Goal: Book appointment/travel/reservation

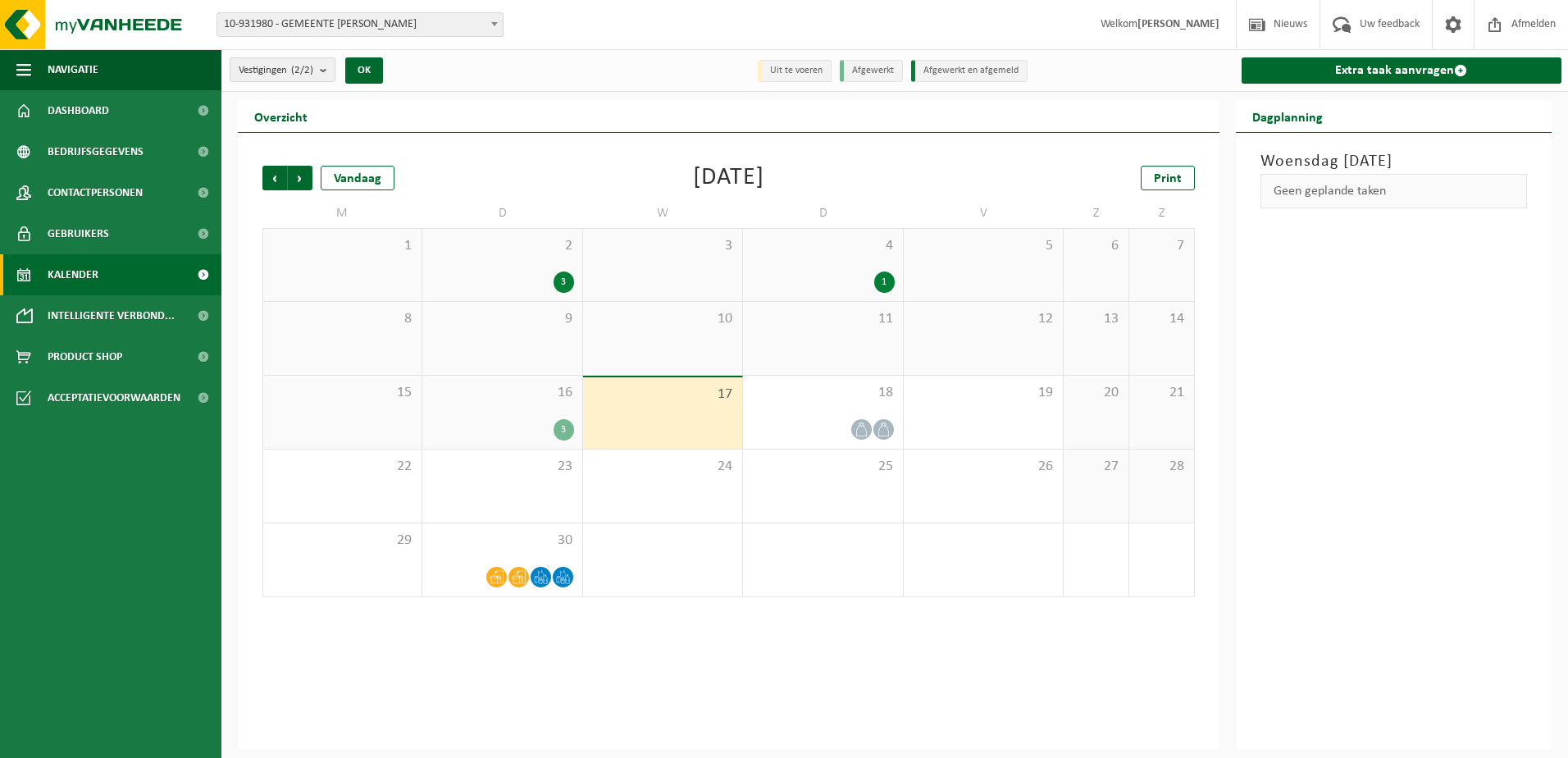
click at [566, 428] on div "3" at bounding box center [564, 429] width 21 height 21
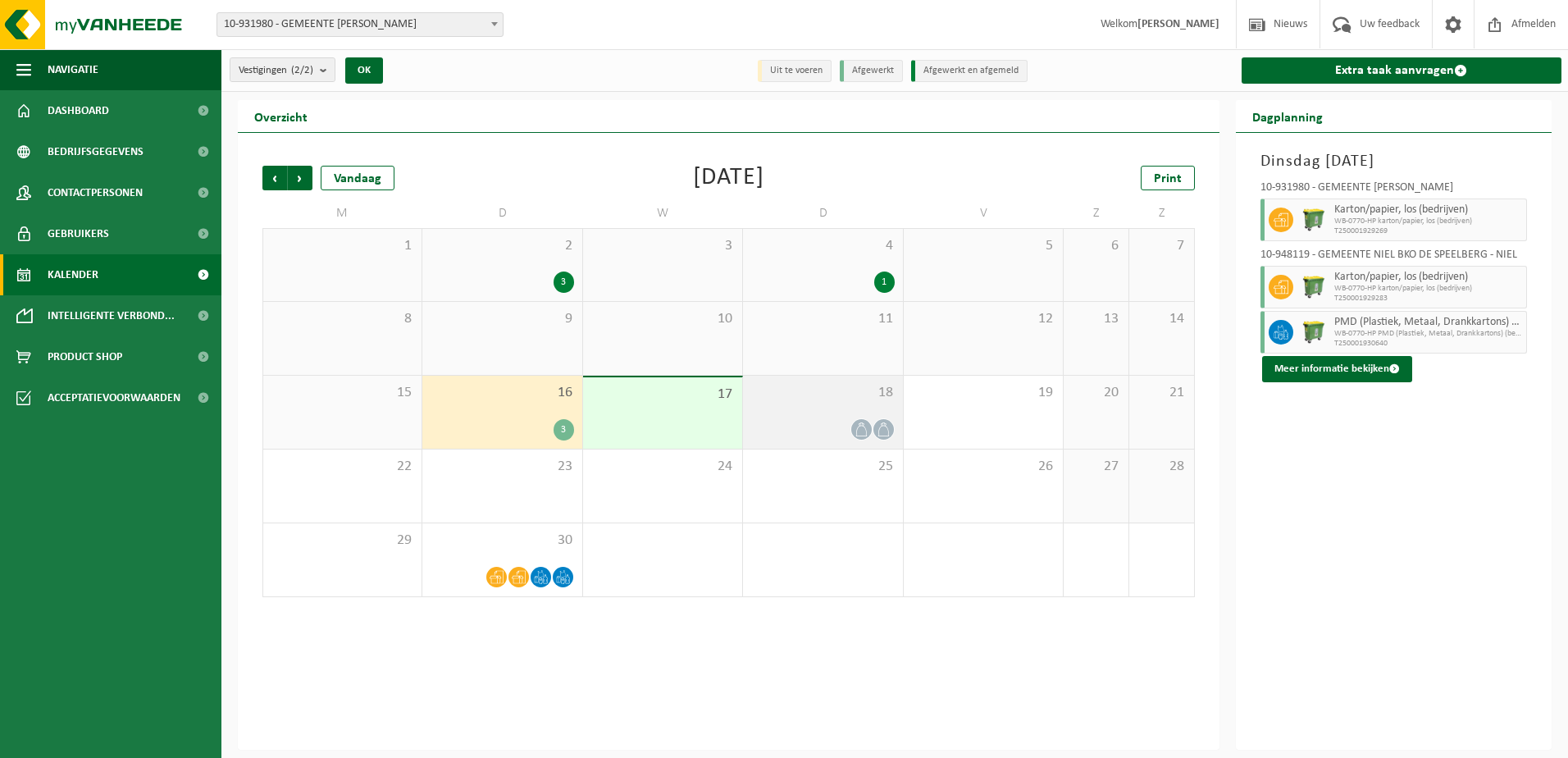
click at [832, 414] on div "18" at bounding box center [823, 412] width 159 height 73
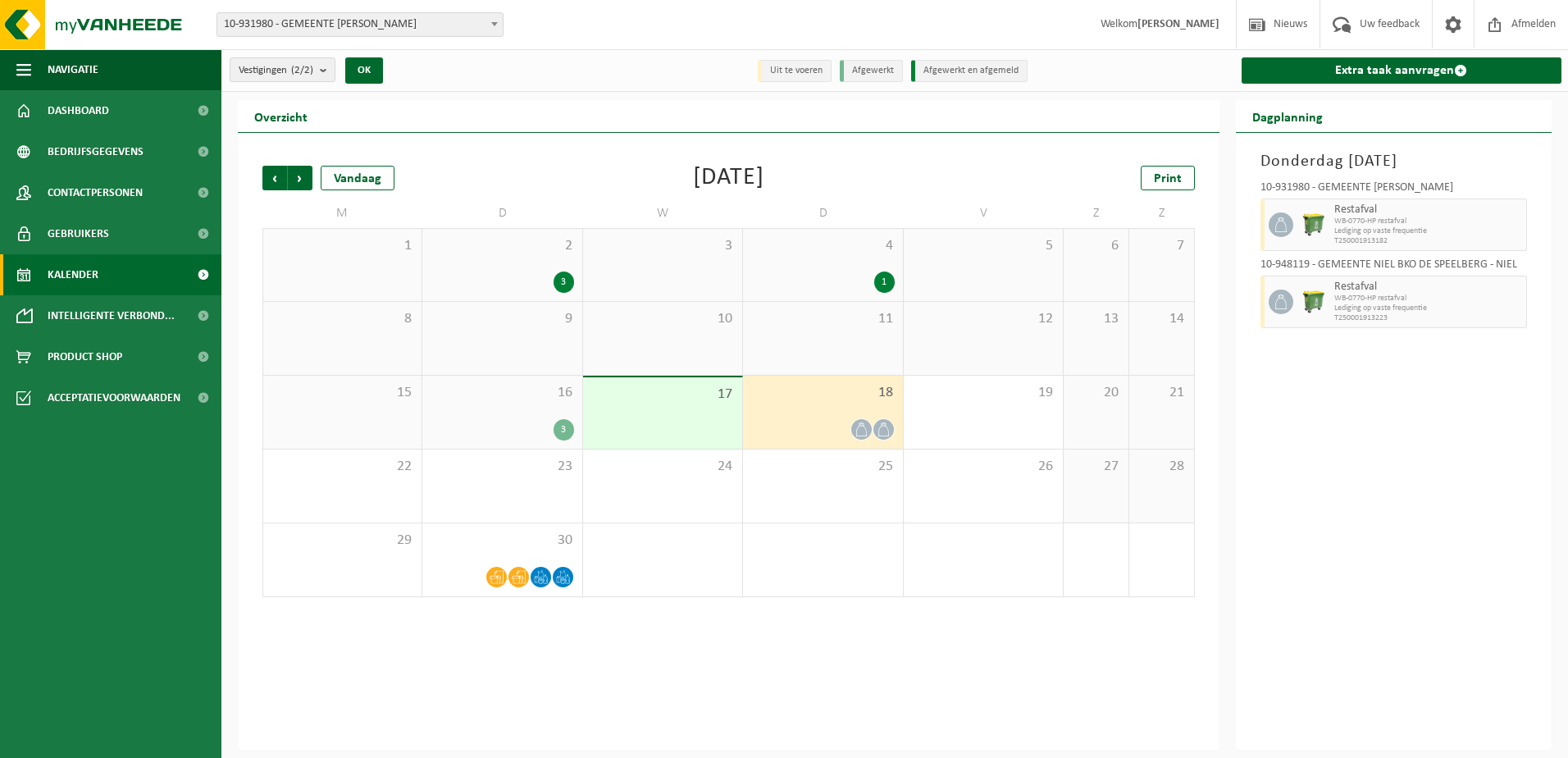
click at [551, 414] on div "16 3" at bounding box center [502, 412] width 159 height 73
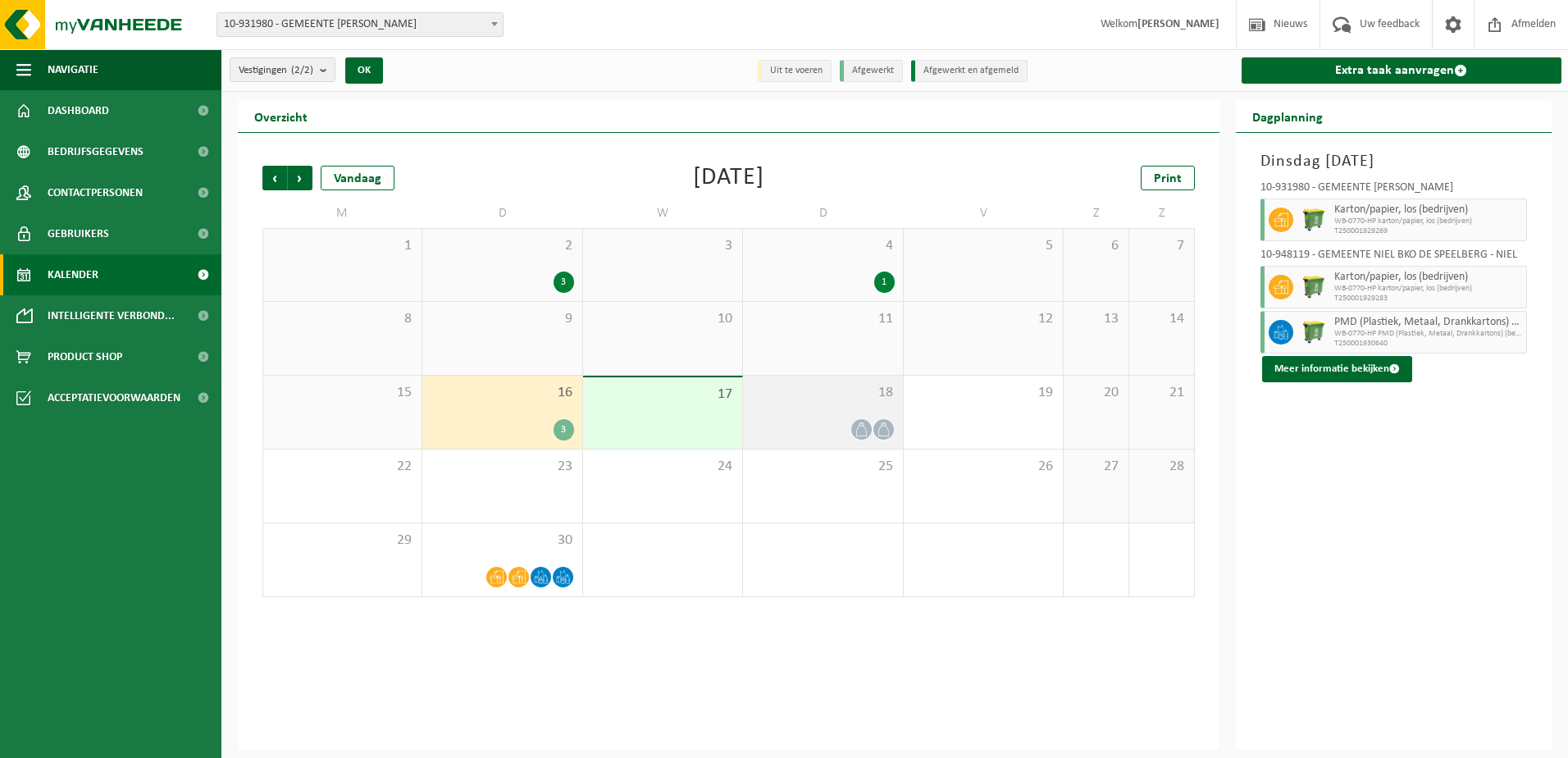
click at [794, 404] on div "18" at bounding box center [823, 412] width 159 height 73
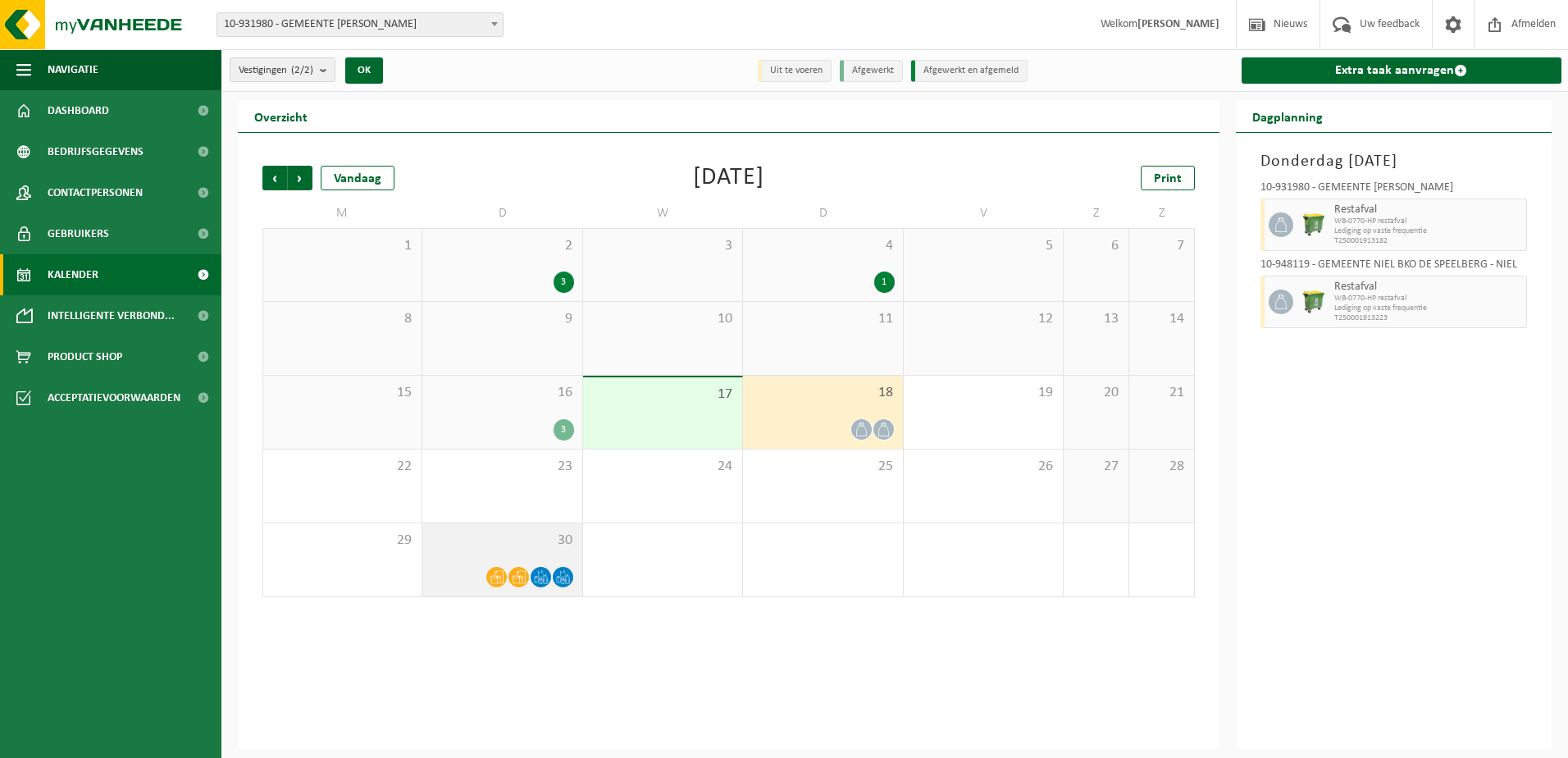
click at [505, 557] on div "30" at bounding box center [502, 560] width 159 height 73
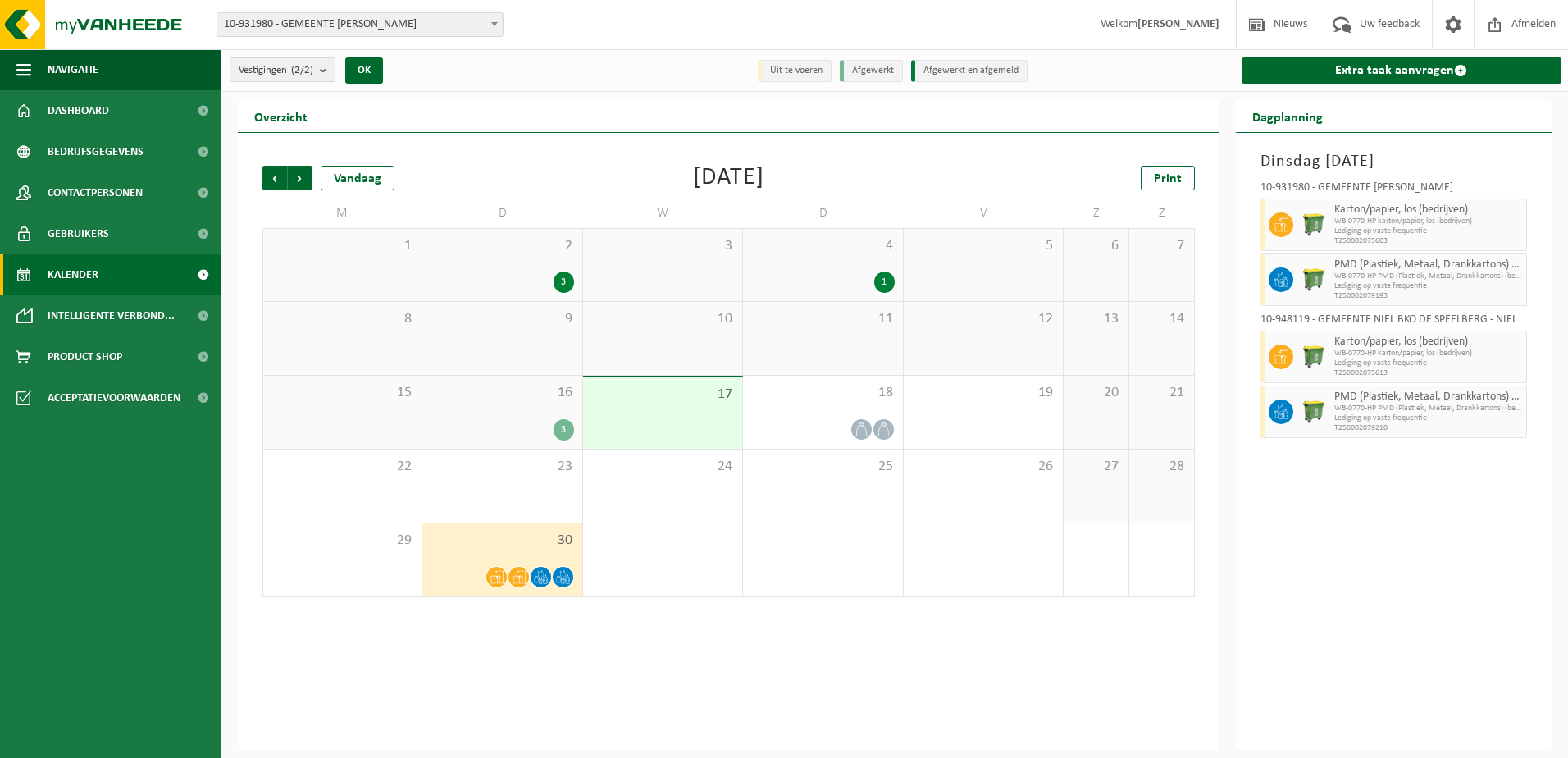
click at [498, 404] on div "16 3" at bounding box center [502, 412] width 159 height 73
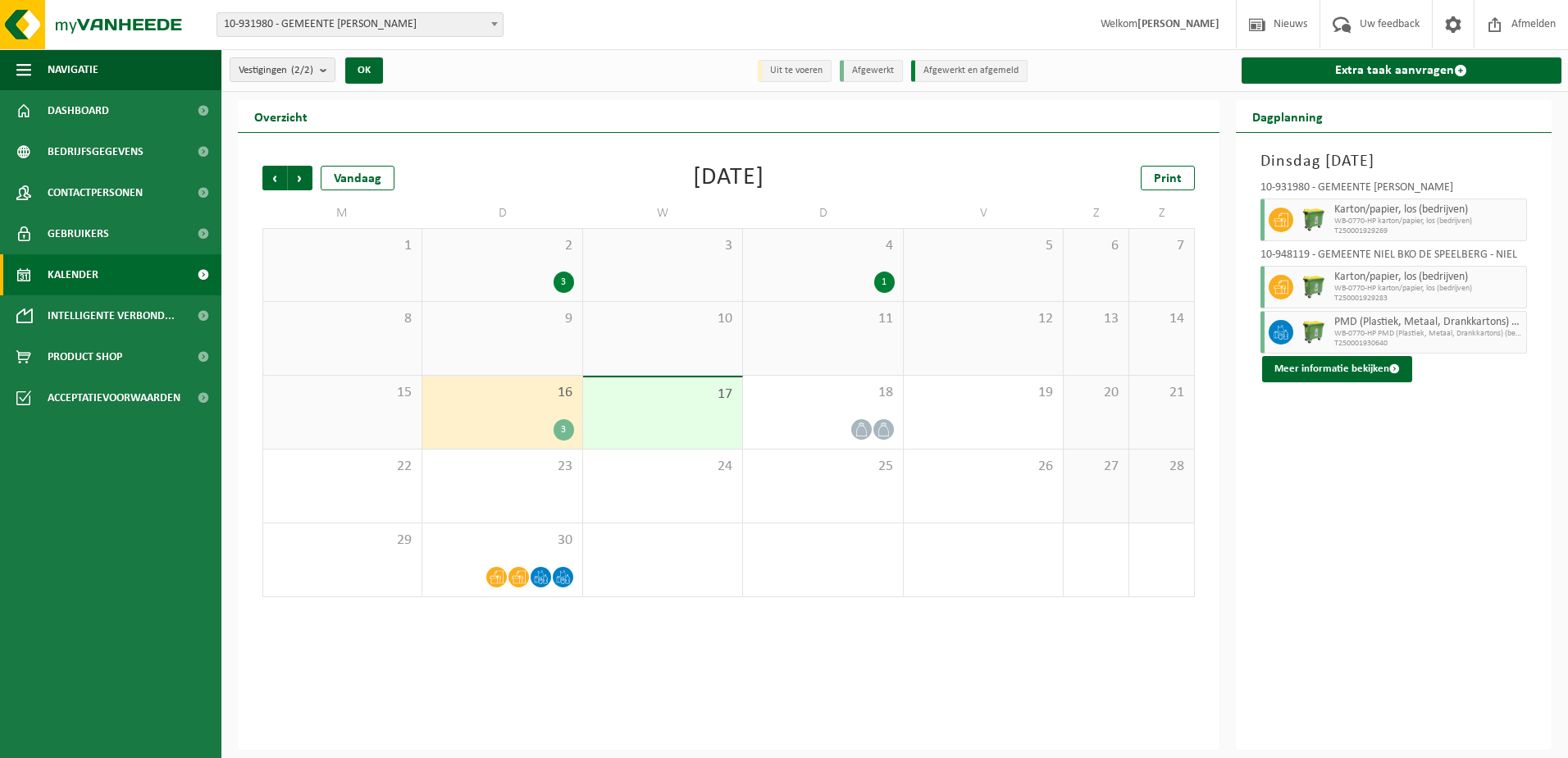
click at [527, 266] on div "2 3" at bounding box center [502, 265] width 159 height 72
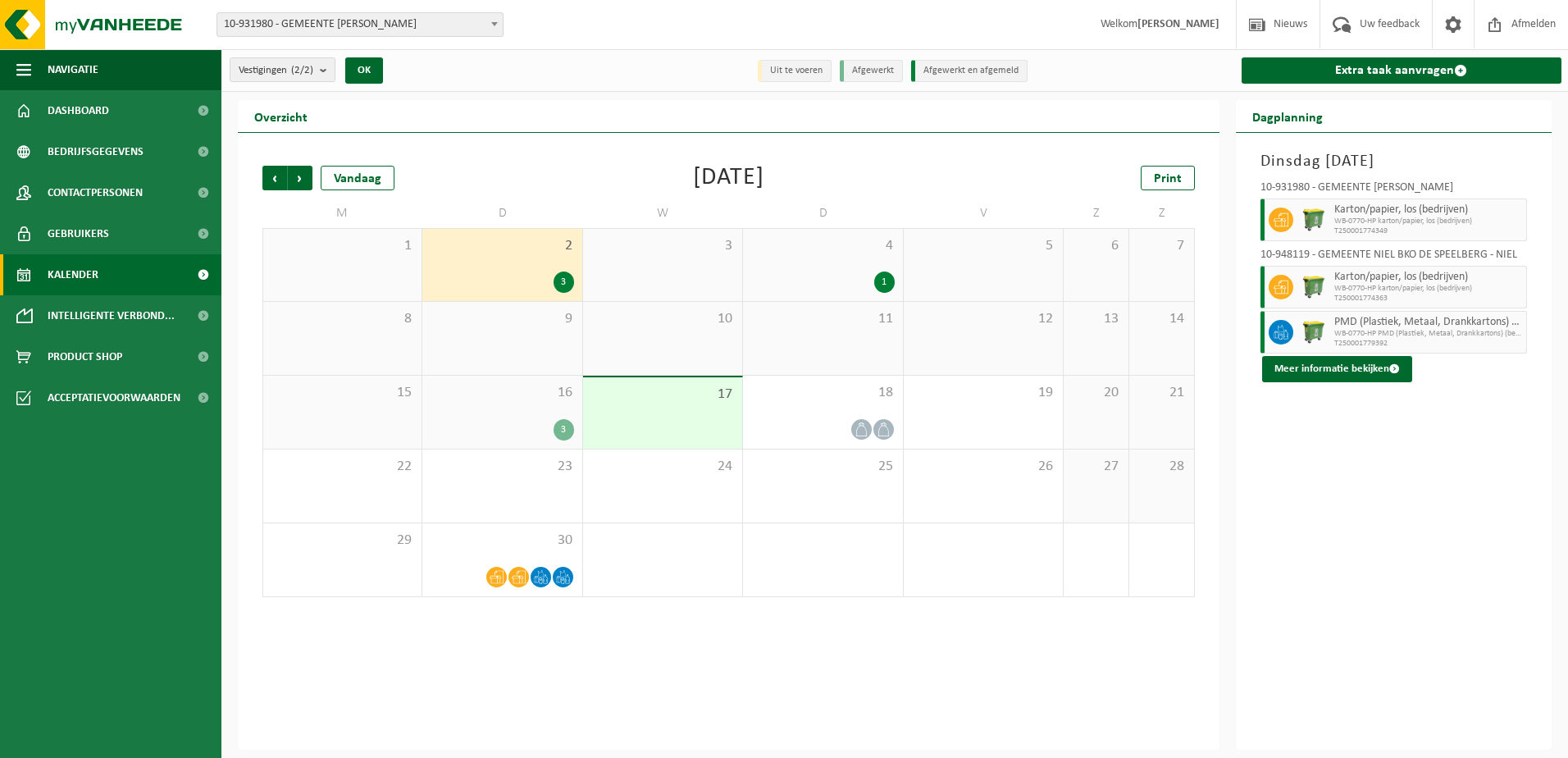
click at [513, 433] on div "3" at bounding box center [502, 429] width 143 height 21
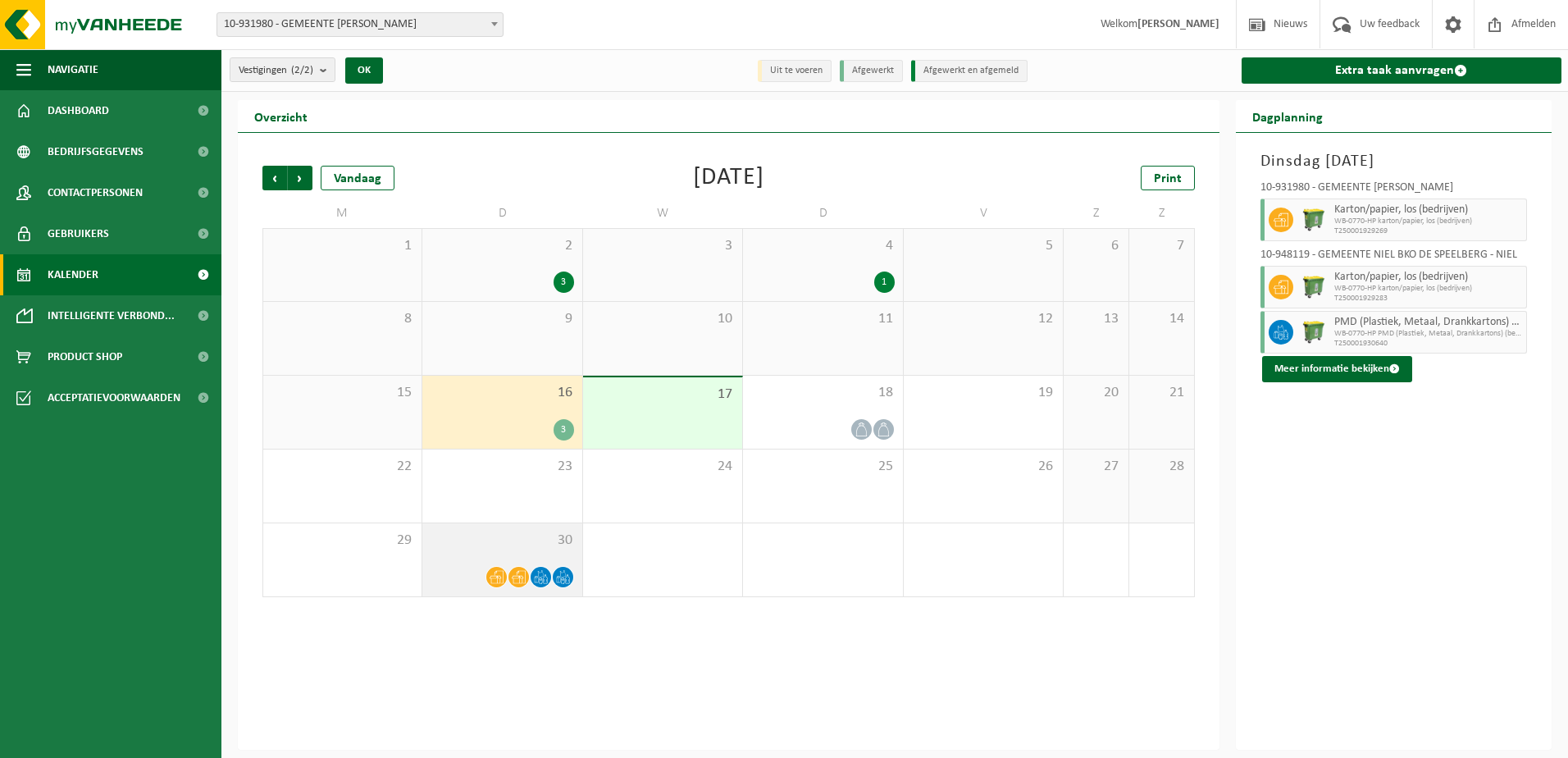
click at [479, 563] on div "30" at bounding box center [502, 560] width 159 height 73
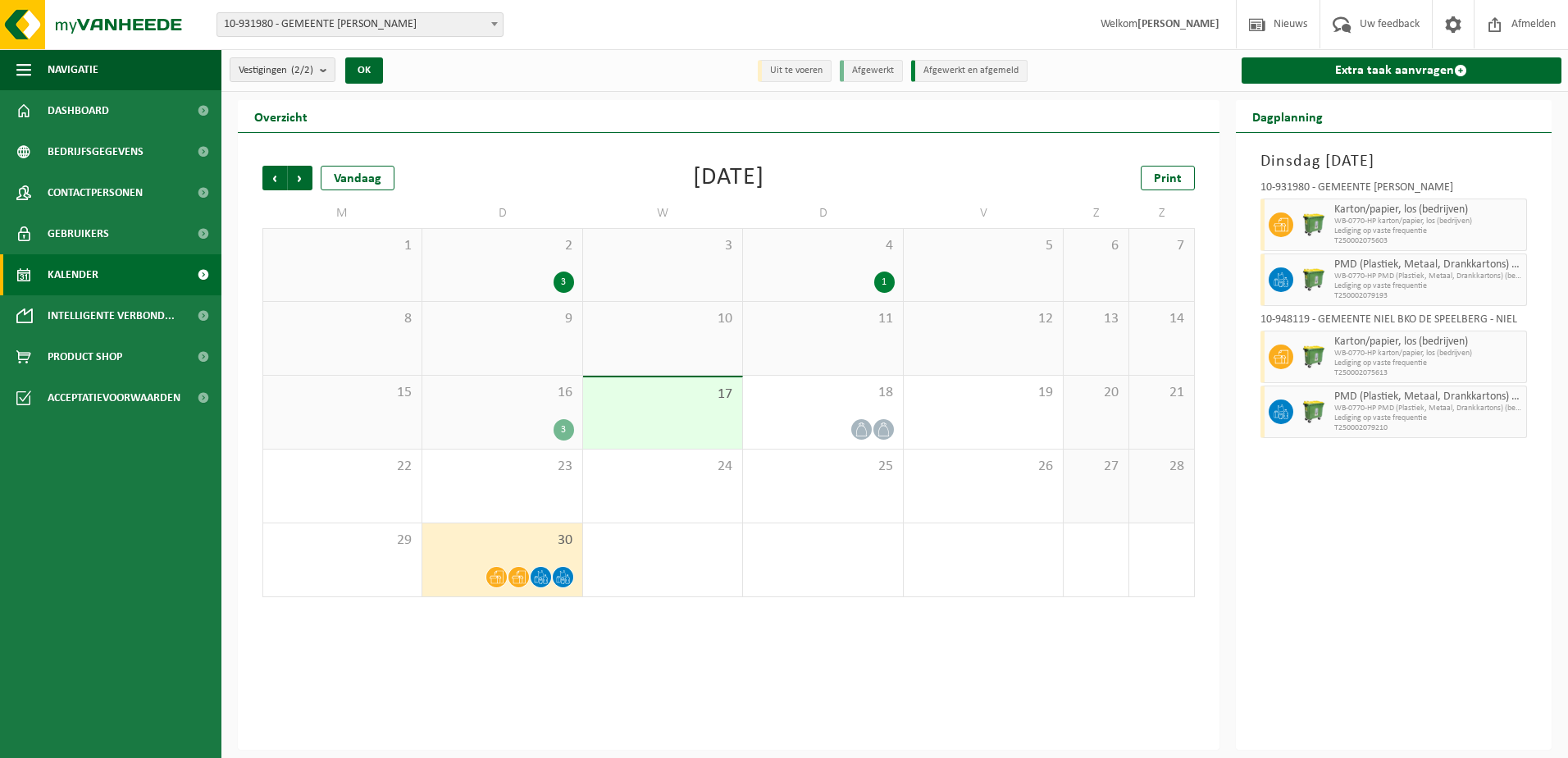
click at [531, 275] on div "3" at bounding box center [502, 282] width 143 height 21
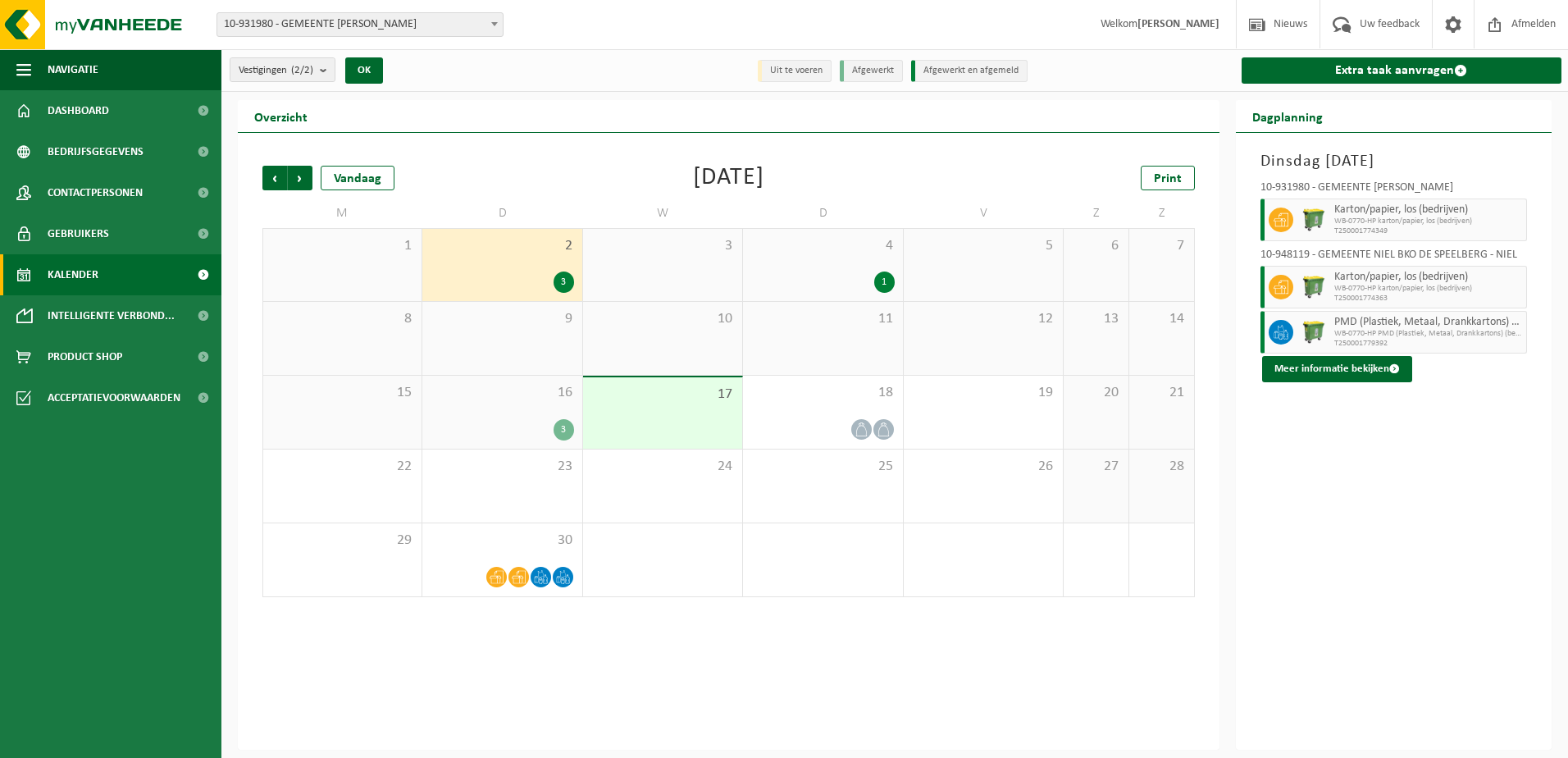
click at [520, 407] on div "16 3" at bounding box center [502, 412] width 159 height 73
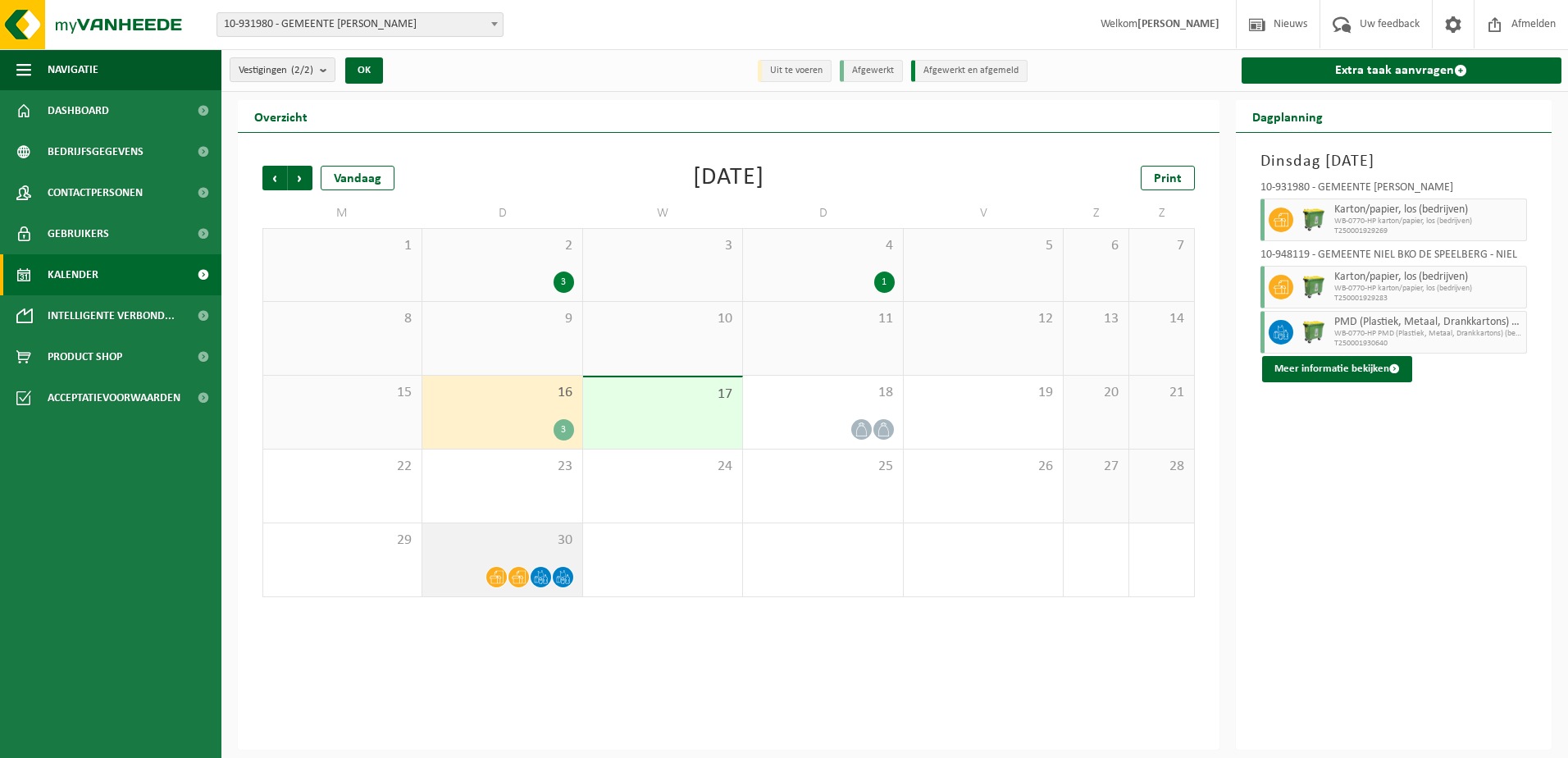
click at [490, 561] on div "30" at bounding box center [502, 560] width 159 height 73
